Goal: Task Accomplishment & Management: Use online tool/utility

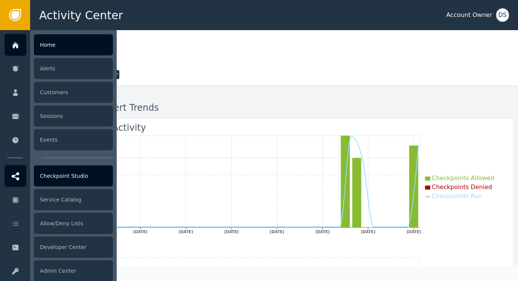
click at [20, 178] on div at bounding box center [16, 176] width 22 height 22
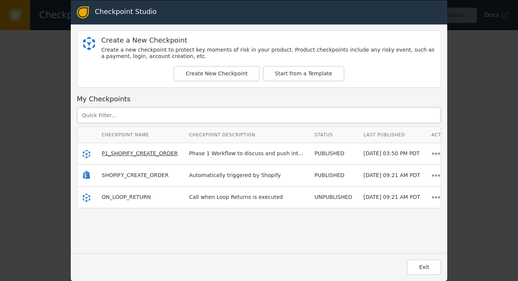
click at [140, 154] on span "P1_SHOPIFY_CREATE_ORDER" at bounding box center [140, 153] width 76 height 6
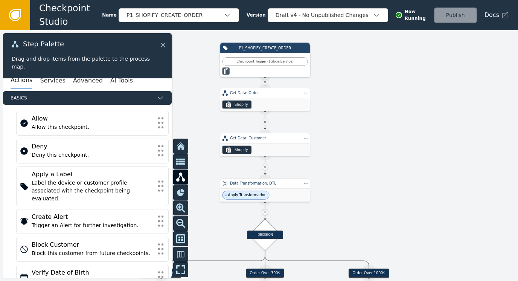
click at [162, 44] on icon at bounding box center [163, 45] width 5 height 5
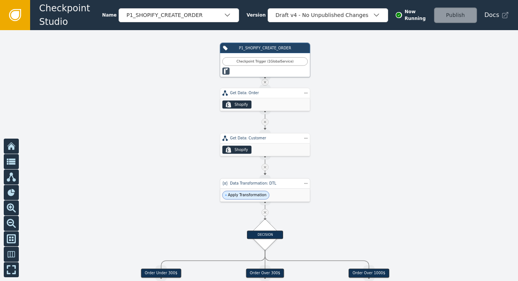
click at [264, 198] on div "Apply Transformation" at bounding box center [265, 195] width 90 height 13
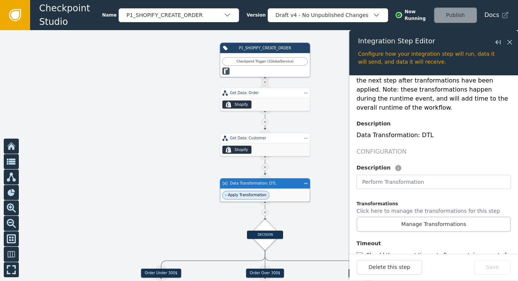
scroll to position [113, 0]
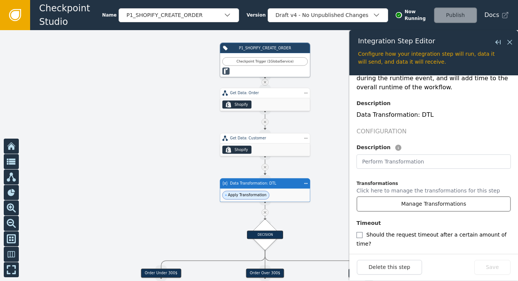
click at [411, 196] on button "Manage Transformations" at bounding box center [434, 203] width 154 height 15
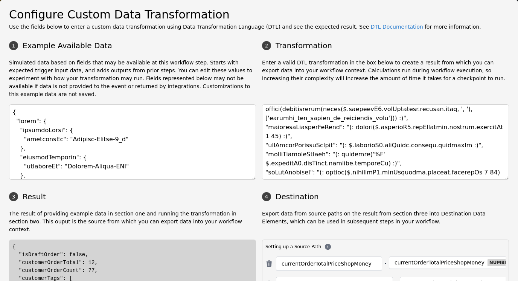
scroll to position [139, 0]
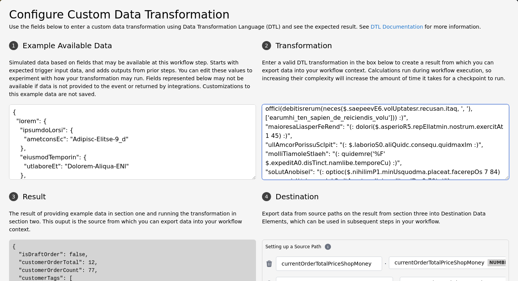
click at [311, 148] on textarea at bounding box center [385, 141] width 247 height 75
click at [356, 144] on textarea at bounding box center [385, 141] width 247 height 75
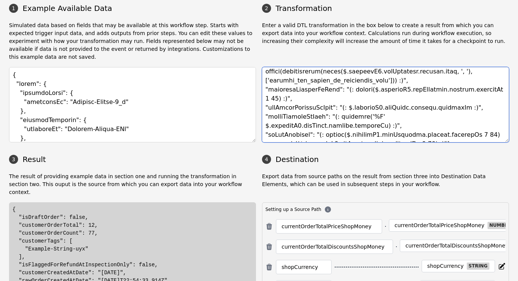
scroll to position [38, 0]
click at [310, 89] on textarea at bounding box center [385, 104] width 247 height 75
drag, startPoint x: 276, startPoint y: 90, endPoint x: 468, endPoint y: 95, distance: 192.5
click at [468, 95] on textarea at bounding box center [385, 104] width 247 height 75
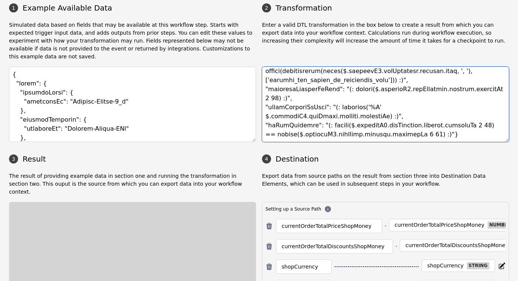
scroll to position [130, 0]
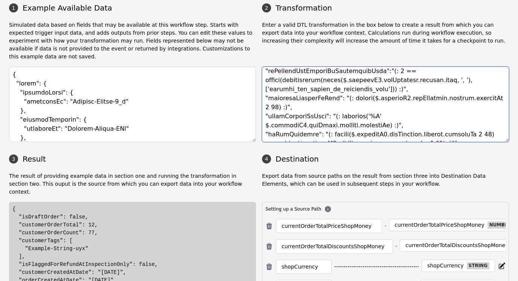
drag, startPoint x: 341, startPoint y: 89, endPoint x: 476, endPoint y: 91, distance: 135.2
click at [476, 91] on textarea at bounding box center [385, 104] width 247 height 75
drag, startPoint x: 330, startPoint y: 108, endPoint x: 472, endPoint y: 107, distance: 142.0
click at [472, 107] on textarea at bounding box center [385, 104] width 247 height 75
paste textarea "substr($.shopifyV2.getCustomer.outputs.createdAt"
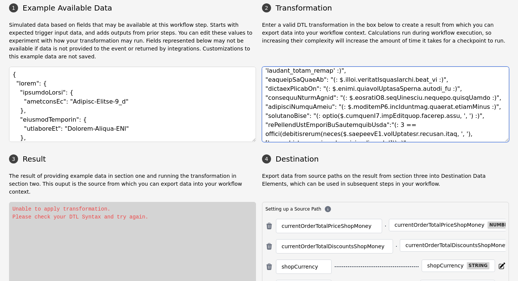
scroll to position [55, 0]
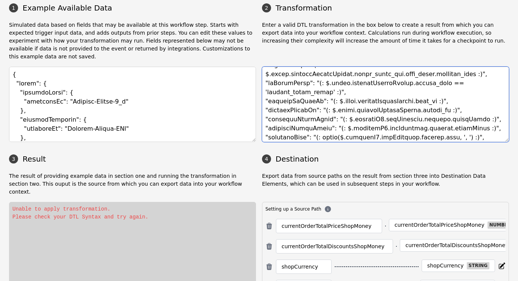
drag, startPoint x: 313, startPoint y: 74, endPoint x: 385, endPoint y: 77, distance: 72.8
click at [385, 77] on textarea at bounding box center [385, 104] width 247 height 75
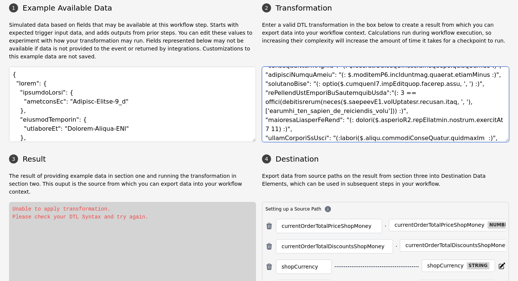
scroll to position [117, 0]
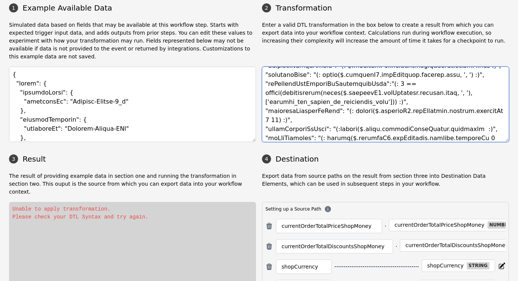
drag, startPoint x: 348, startPoint y: 120, endPoint x: 419, endPoint y: 121, distance: 70.4
click at [419, 121] on textarea at bounding box center [385, 104] width 247 height 75
paste textarea ".event.shopifyOrders"
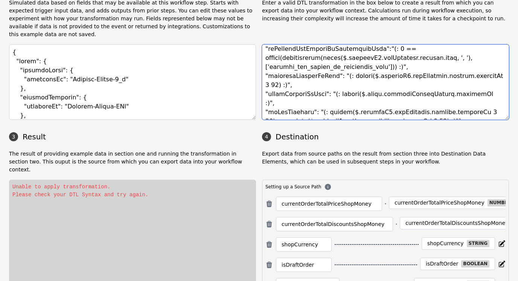
scroll to position [56, 0]
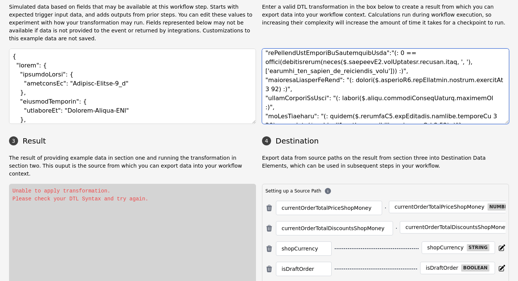
drag, startPoint x: 467, startPoint y: 90, endPoint x: 458, endPoint y: 84, distance: 11.9
click at [458, 84] on textarea at bounding box center [385, 86] width 247 height 75
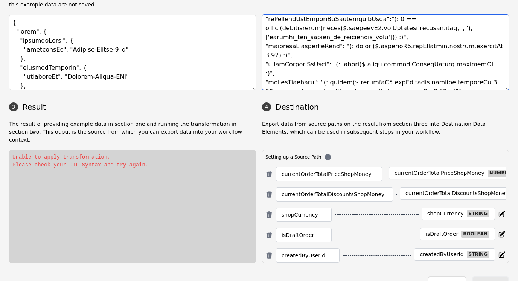
scroll to position [90, 0]
type textarea "{ "currentOrderTotalPriceShopMoney": "(: $.[DOMAIN_NAME]_price_[DOMAIN_NAME]_[D…"
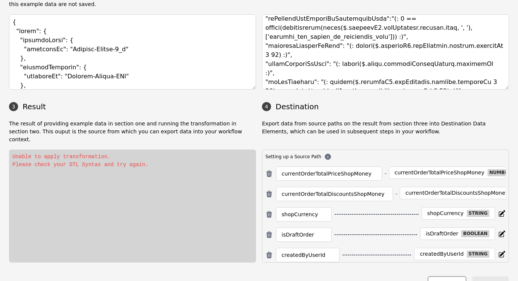
click at [449, 276] on button "Close" at bounding box center [447, 283] width 38 height 15
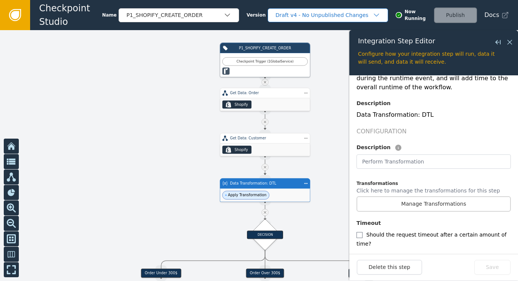
click at [358, 17] on div "Draft v4 - No Unpublished Changes" at bounding box center [324, 15] width 97 height 8
